Goal: Task Accomplishment & Management: Use online tool/utility

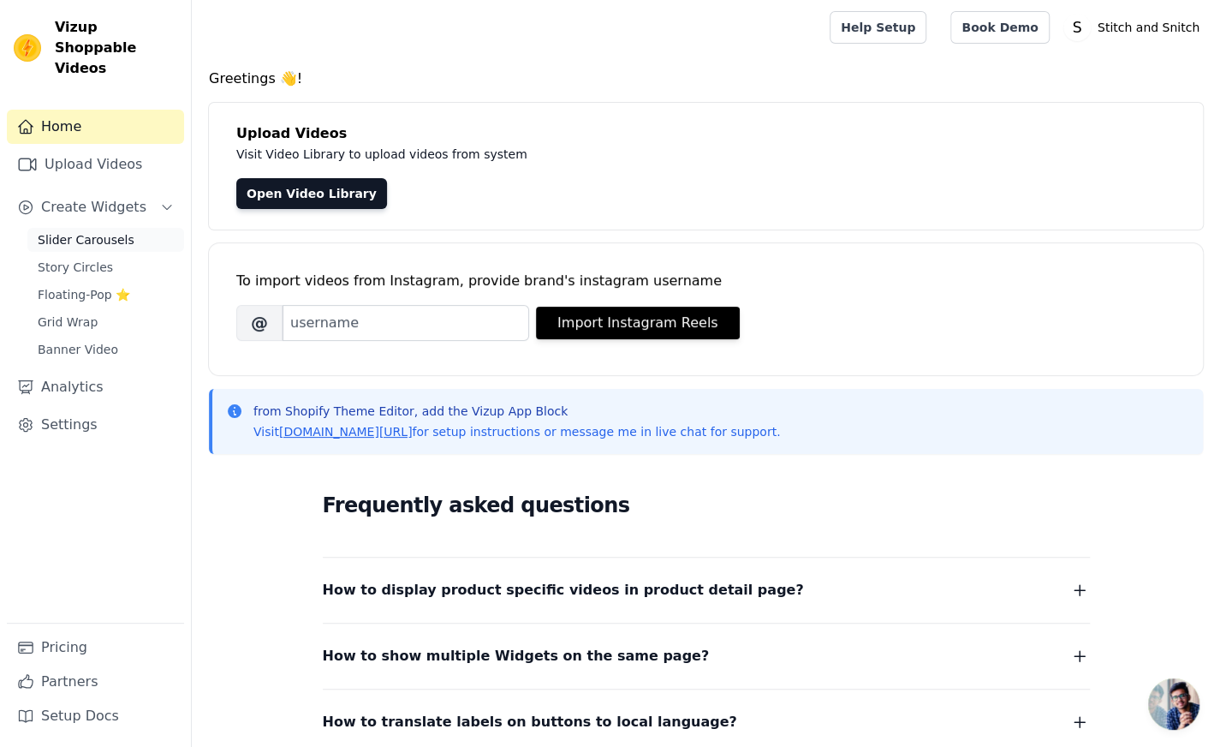
click at [123, 229] on link "Slider Carousels" at bounding box center [105, 240] width 157 height 24
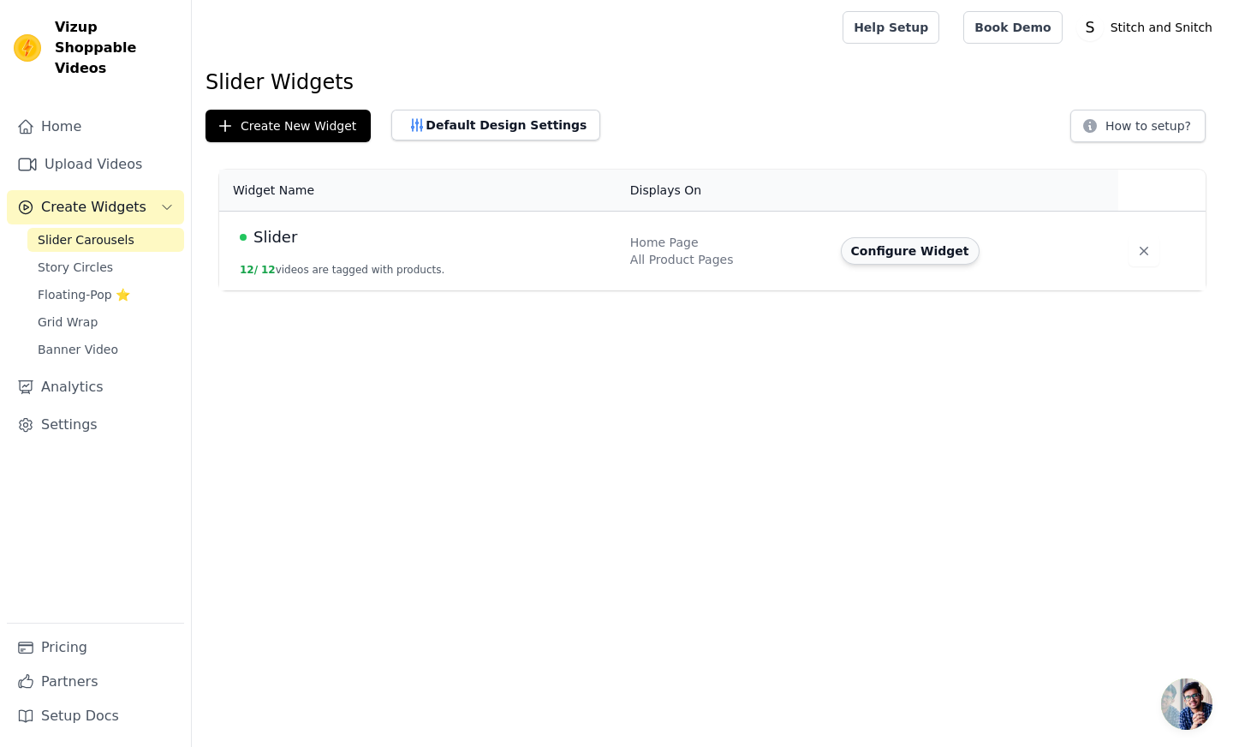
click at [861, 248] on button "Configure Widget" at bounding box center [910, 250] width 139 height 27
